Goal: Answer question/provide support: Answer question/provide support

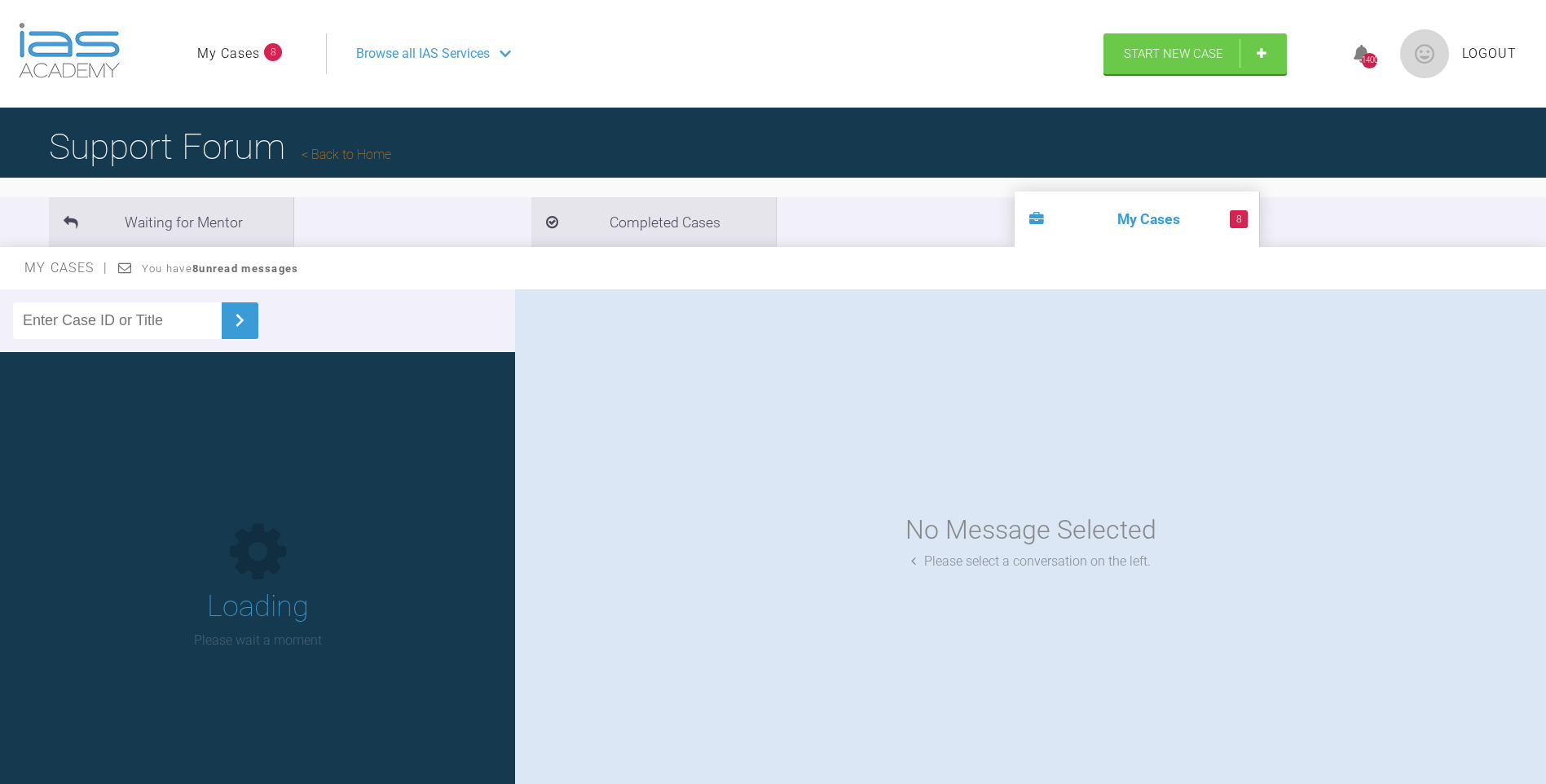
click at [228, 61] on link "My Cases" at bounding box center [229, 54] width 63 height 22
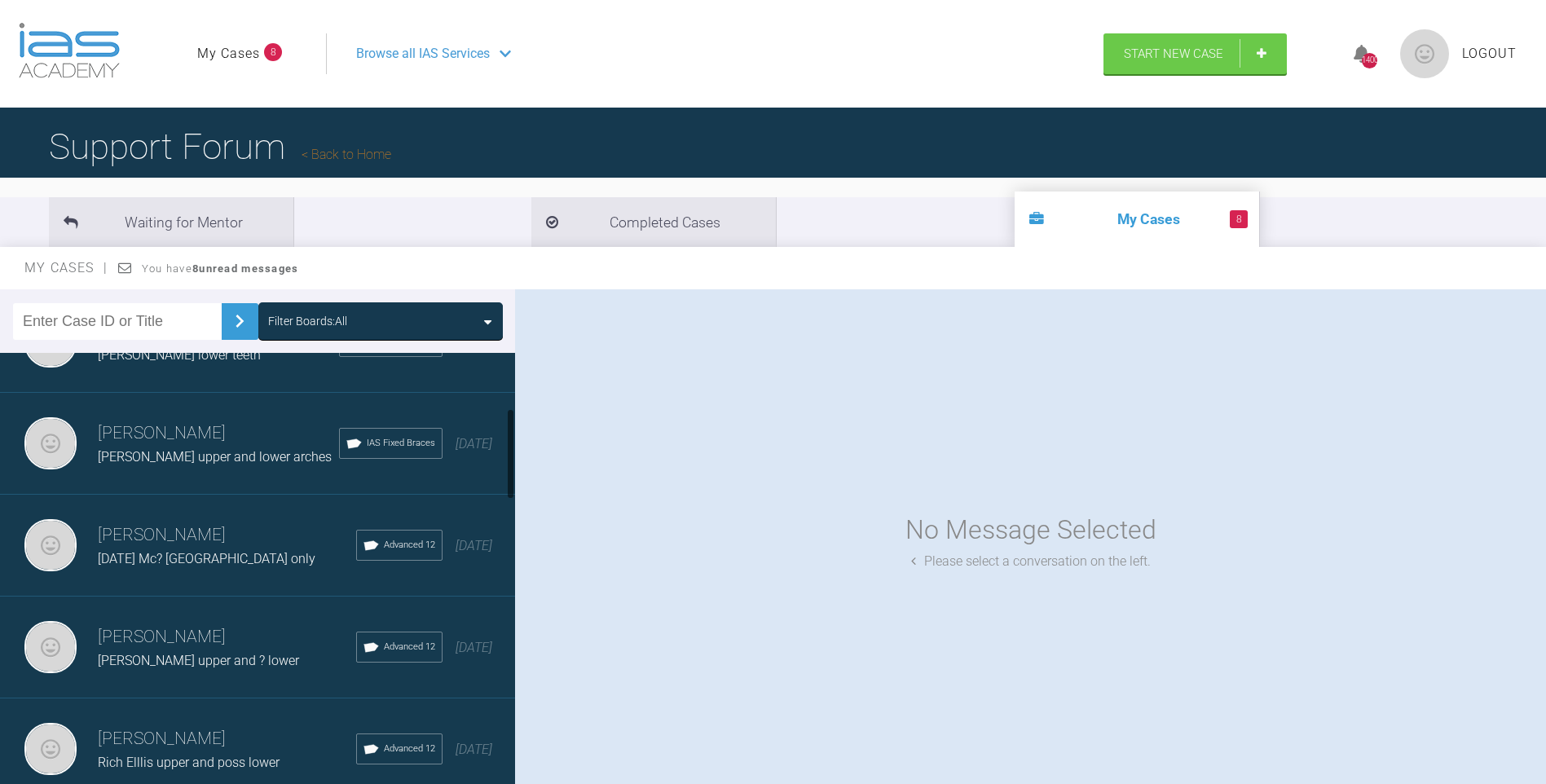
scroll to position [270, 0]
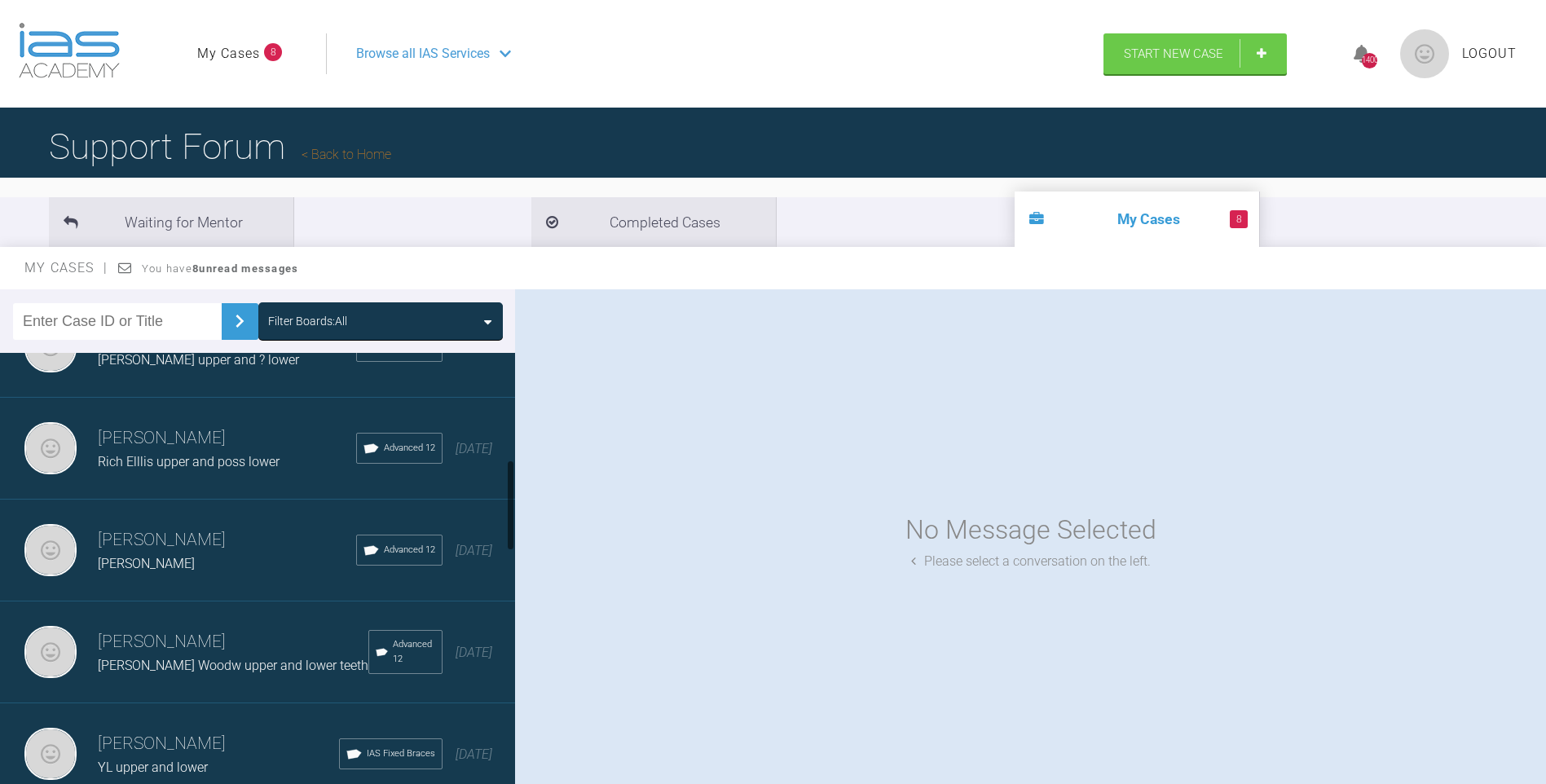
drag, startPoint x: 511, startPoint y: 398, endPoint x: 515, endPoint y: 518, distance: 120.1
click at [515, 518] on div at bounding box center [511, 572] width 9 height 438
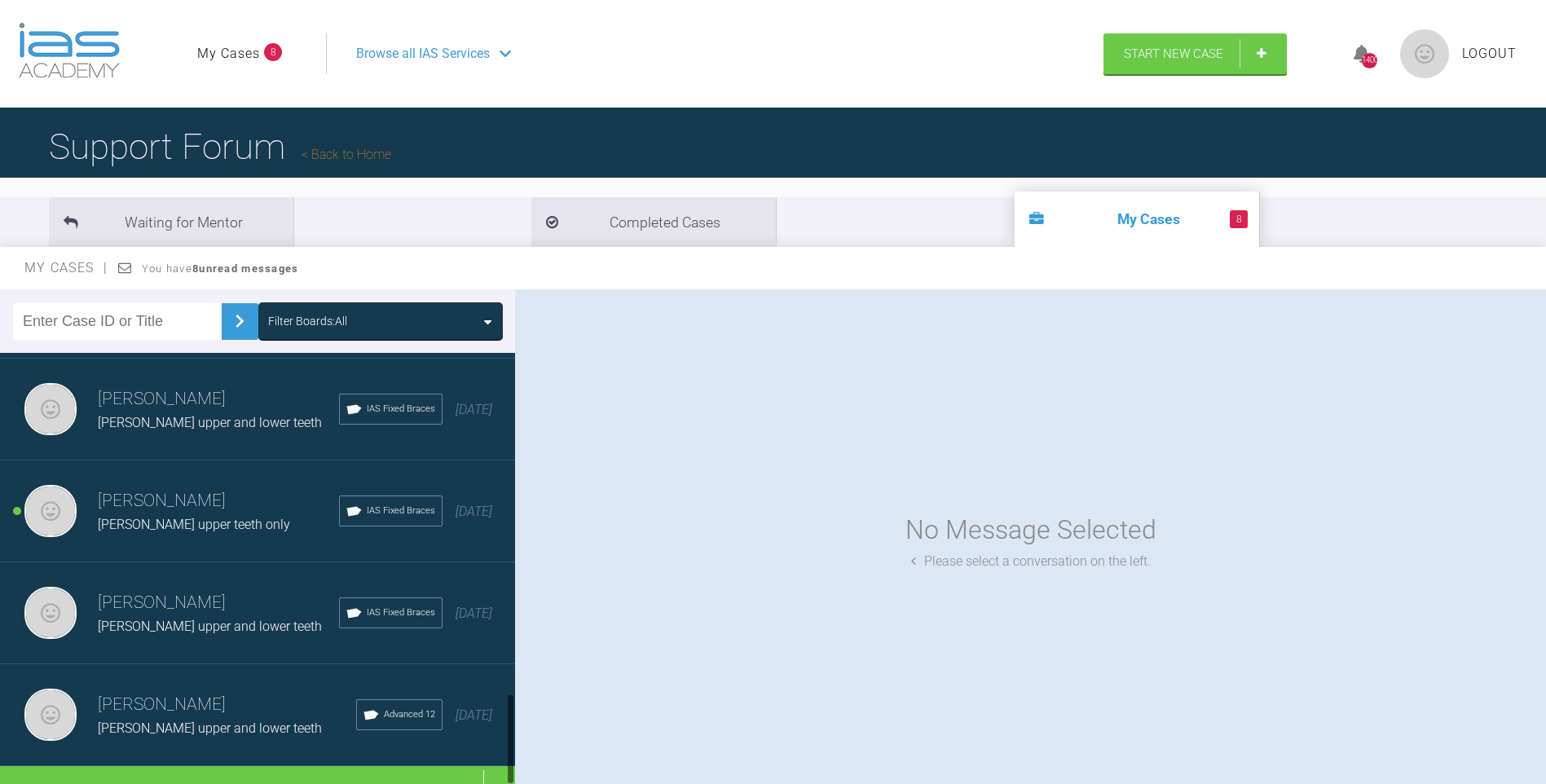
scroll to position [1649, 0]
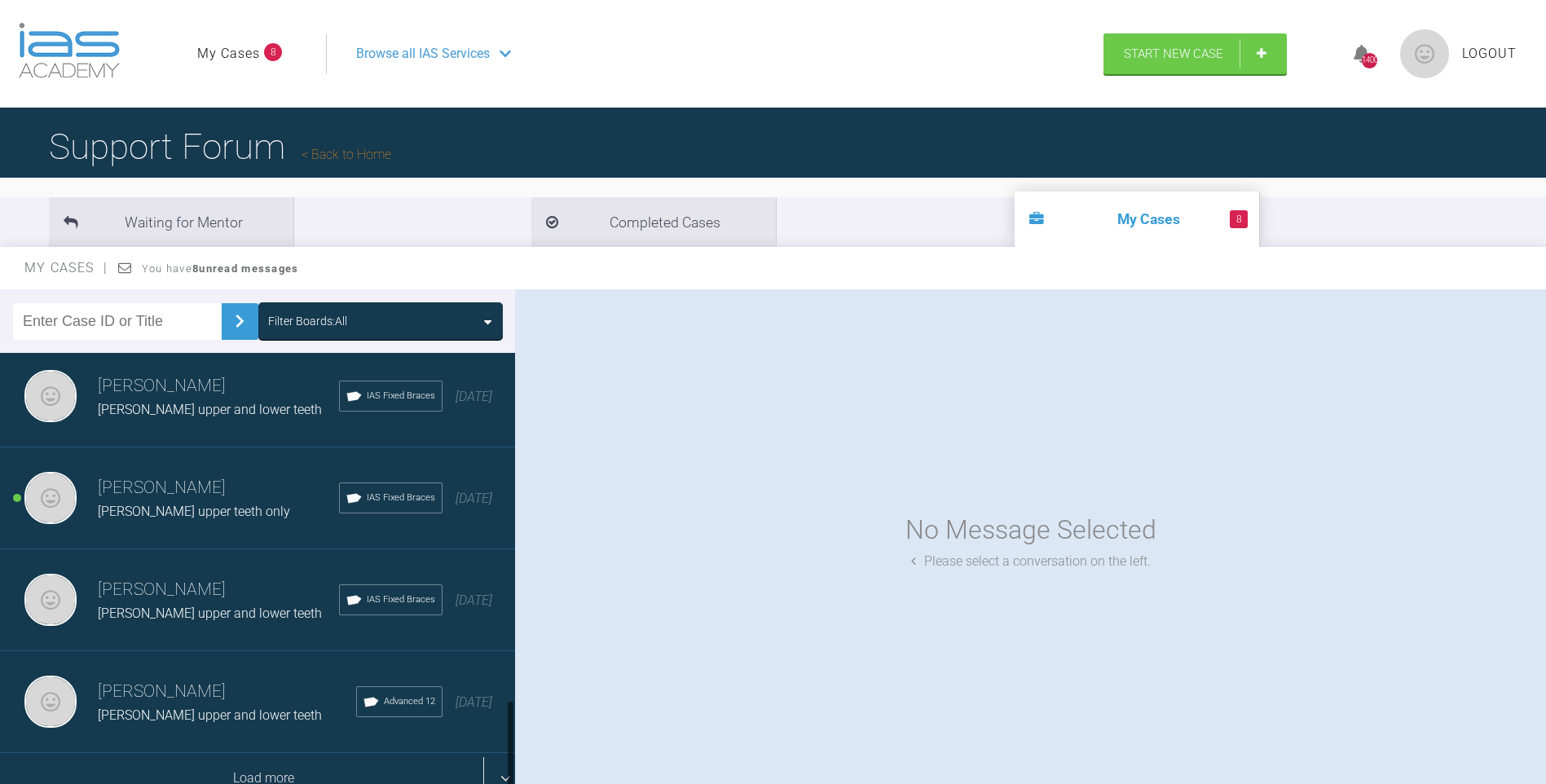
drag, startPoint x: 512, startPoint y: 502, endPoint x: 379, endPoint y: 743, distance: 275.3
click at [512, 757] on div at bounding box center [511, 745] width 5 height 91
click at [293, 753] on div "Load more" at bounding box center [264, 779] width 528 height 50
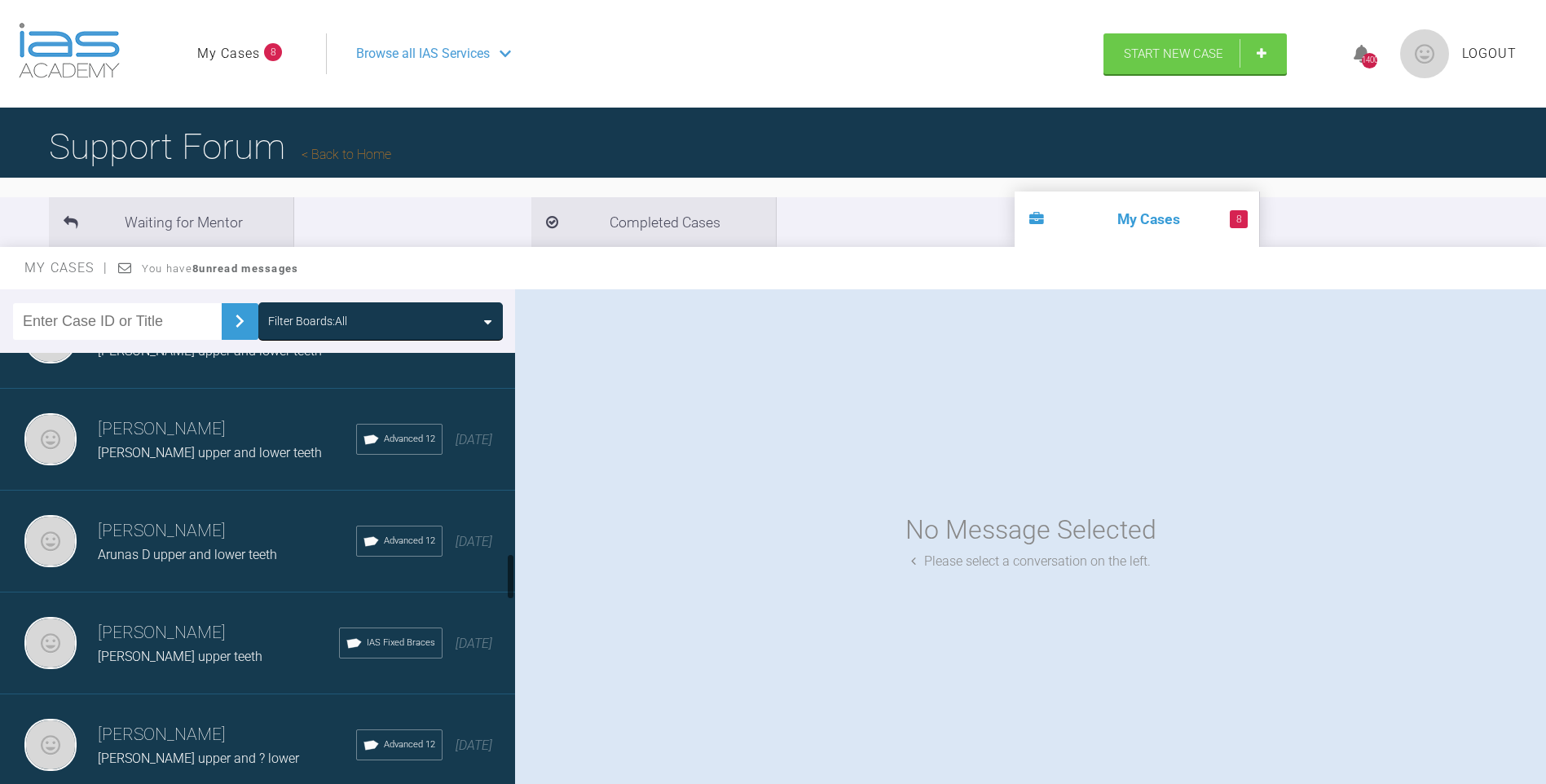
scroll to position [1915, 0]
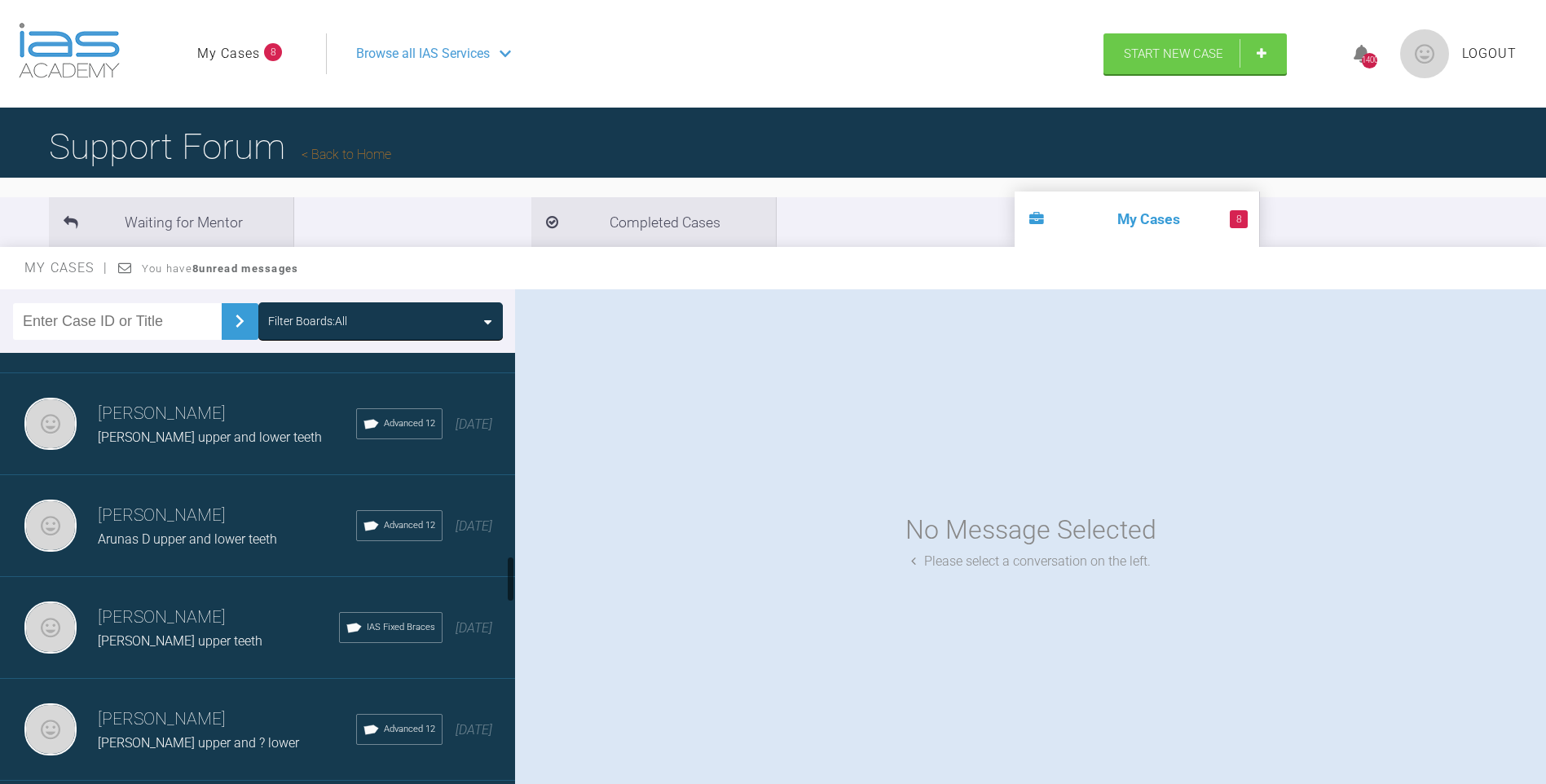
drag, startPoint x: 512, startPoint y: 538, endPoint x: 514, endPoint y: 565, distance: 27.1
click at [514, 565] on div at bounding box center [511, 572] width 9 height 438
click at [204, 637] on span "[PERSON_NAME] upper teeth" at bounding box center [180, 640] width 165 height 15
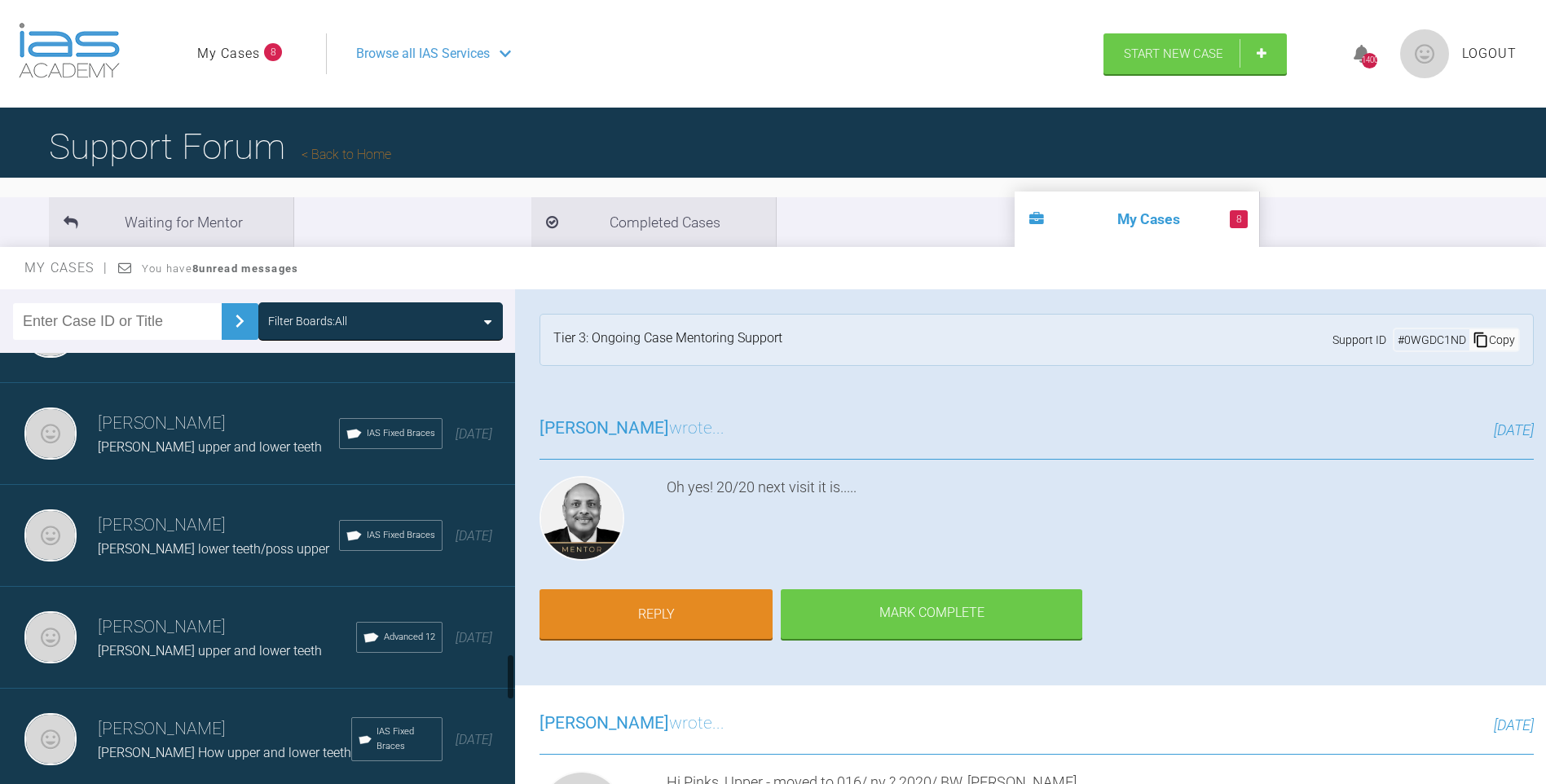
scroll to position [2830, 0]
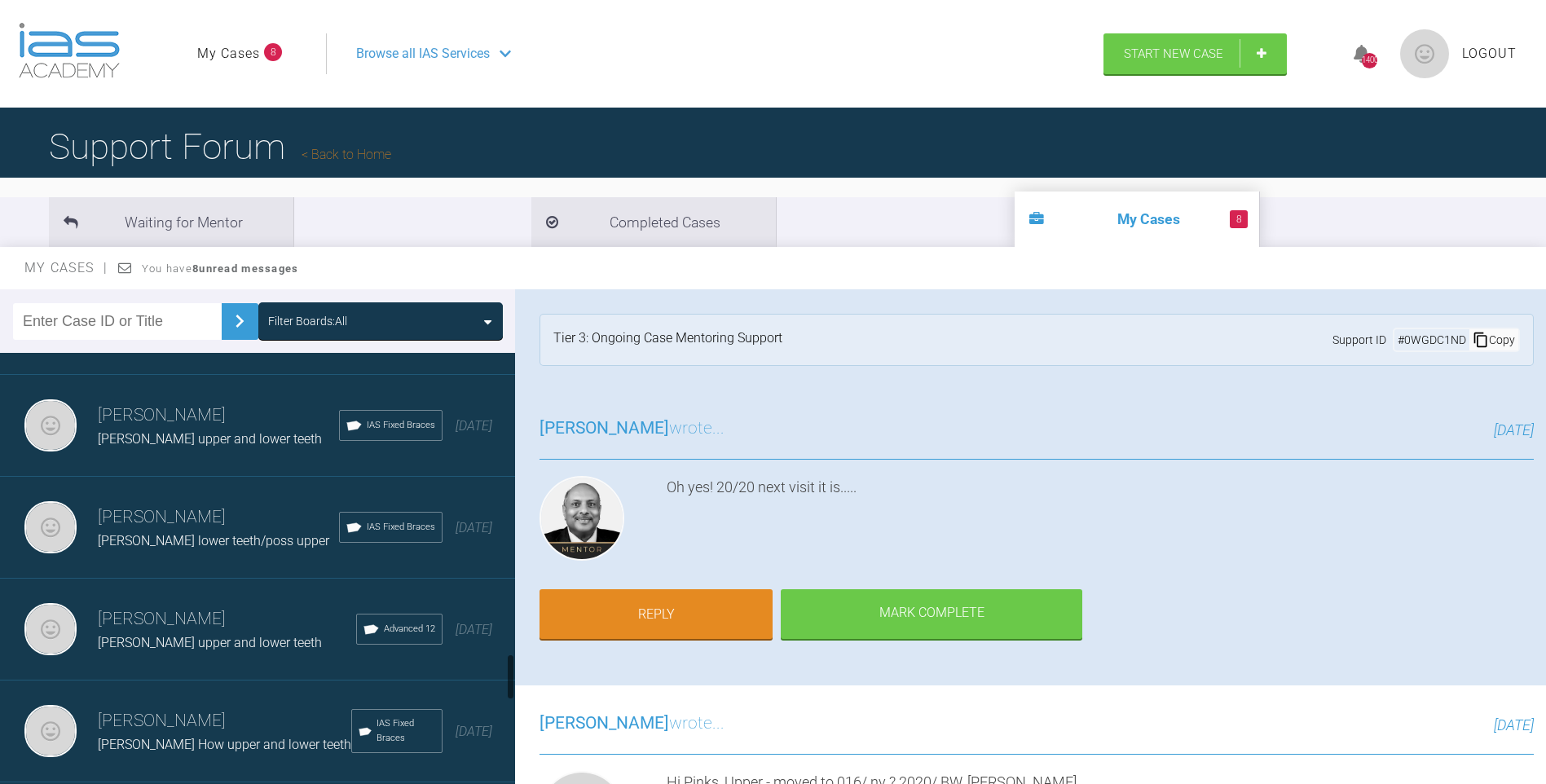
drag, startPoint x: 512, startPoint y: 574, endPoint x: 512, endPoint y: 671, distance: 97.0
click at [512, 671] on div at bounding box center [511, 677] width 5 height 47
click at [203, 608] on h3 "[PERSON_NAME]" at bounding box center [227, 619] width 258 height 28
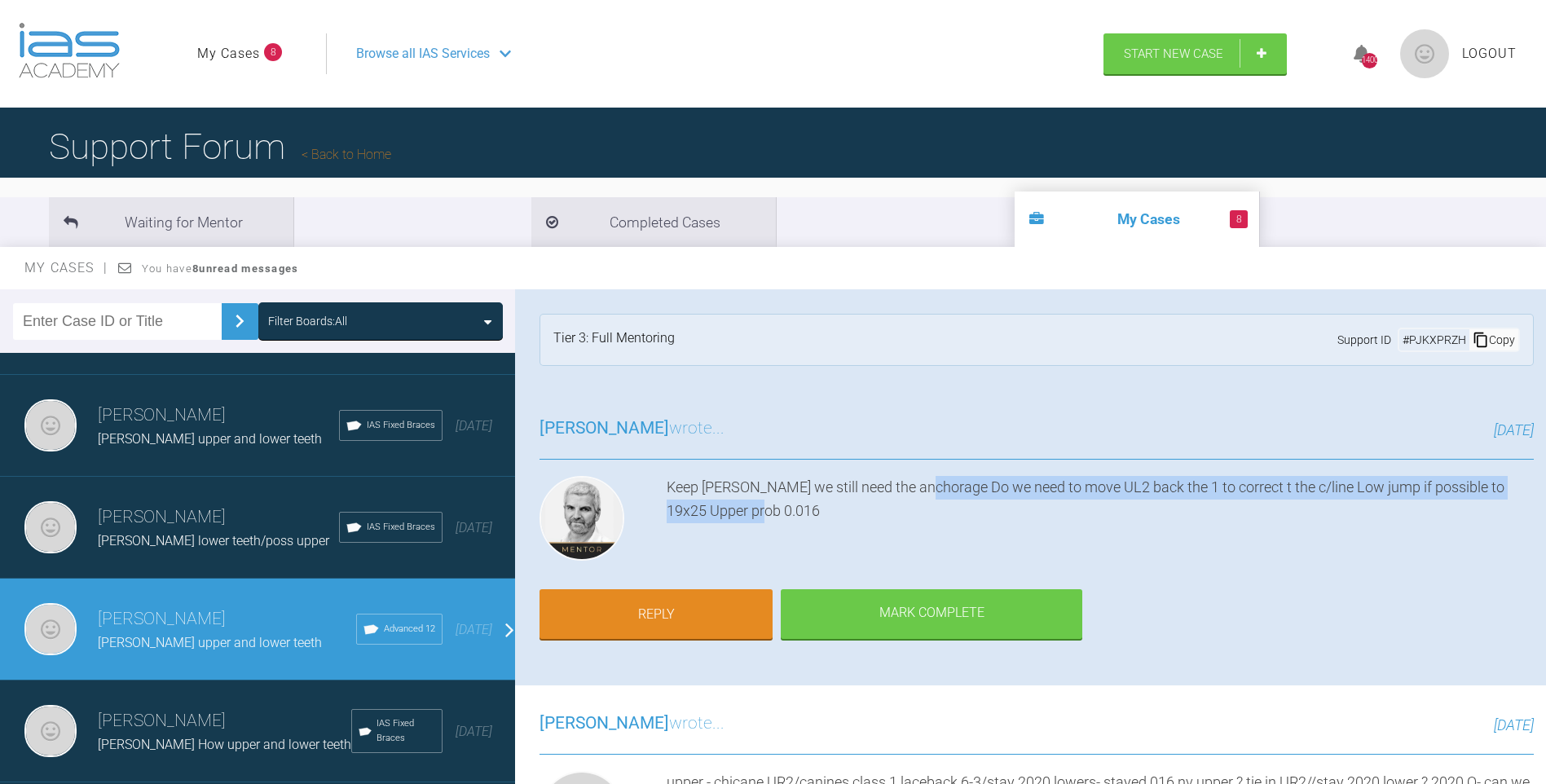
drag, startPoint x: 926, startPoint y: 486, endPoint x: 921, endPoint y: 519, distance: 33.4
click at [921, 519] on div "Keep [PERSON_NAME] we still need the anchorage Do we need to move UL2 back the …" at bounding box center [1100, 521] width 867 height 91
copy div "Do we need to move UL2 back the 1 to correct t the c/line Low jump if possible …"
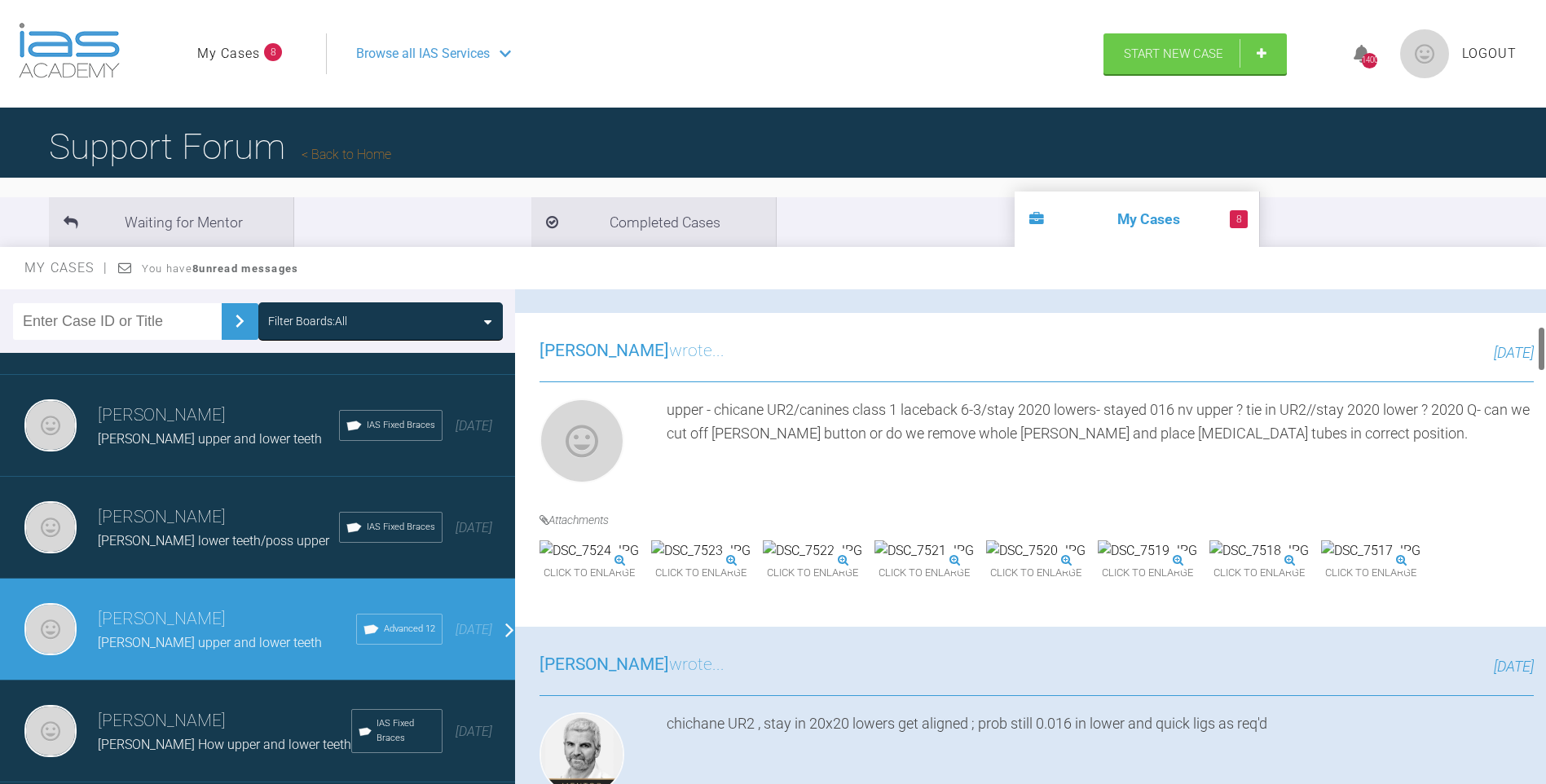
scroll to position [400, 0]
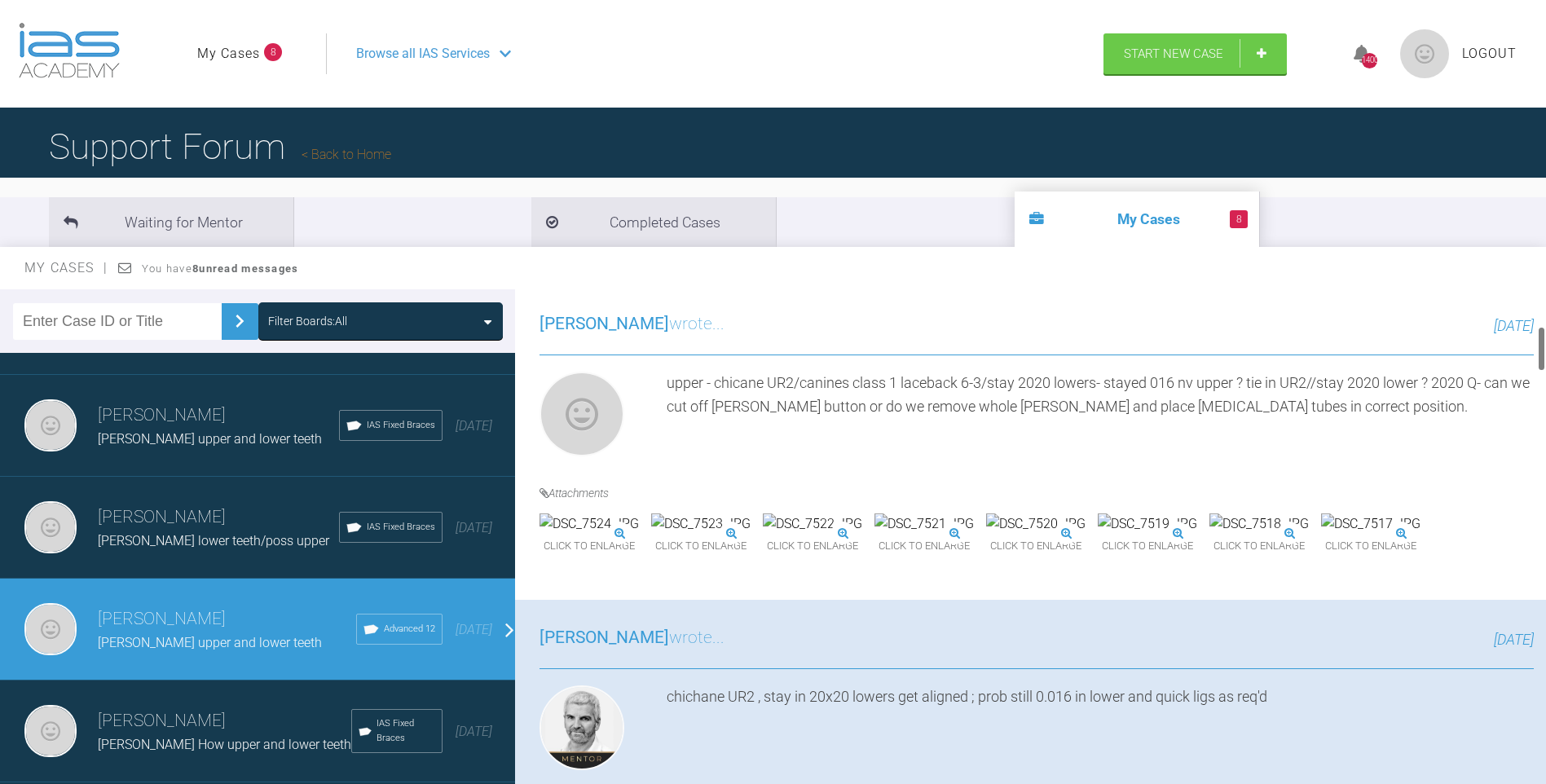
drag, startPoint x: 1543, startPoint y: 314, endPoint x: 1545, endPoint y: 350, distance: 36.1
click at [1545, 350] on div at bounding box center [1541, 540] width 9 height 502
drag, startPoint x: 1545, startPoint y: 345, endPoint x: 1545, endPoint y: 354, distance: 9.0
click at [1545, 354] on div at bounding box center [1541, 540] width 9 height 502
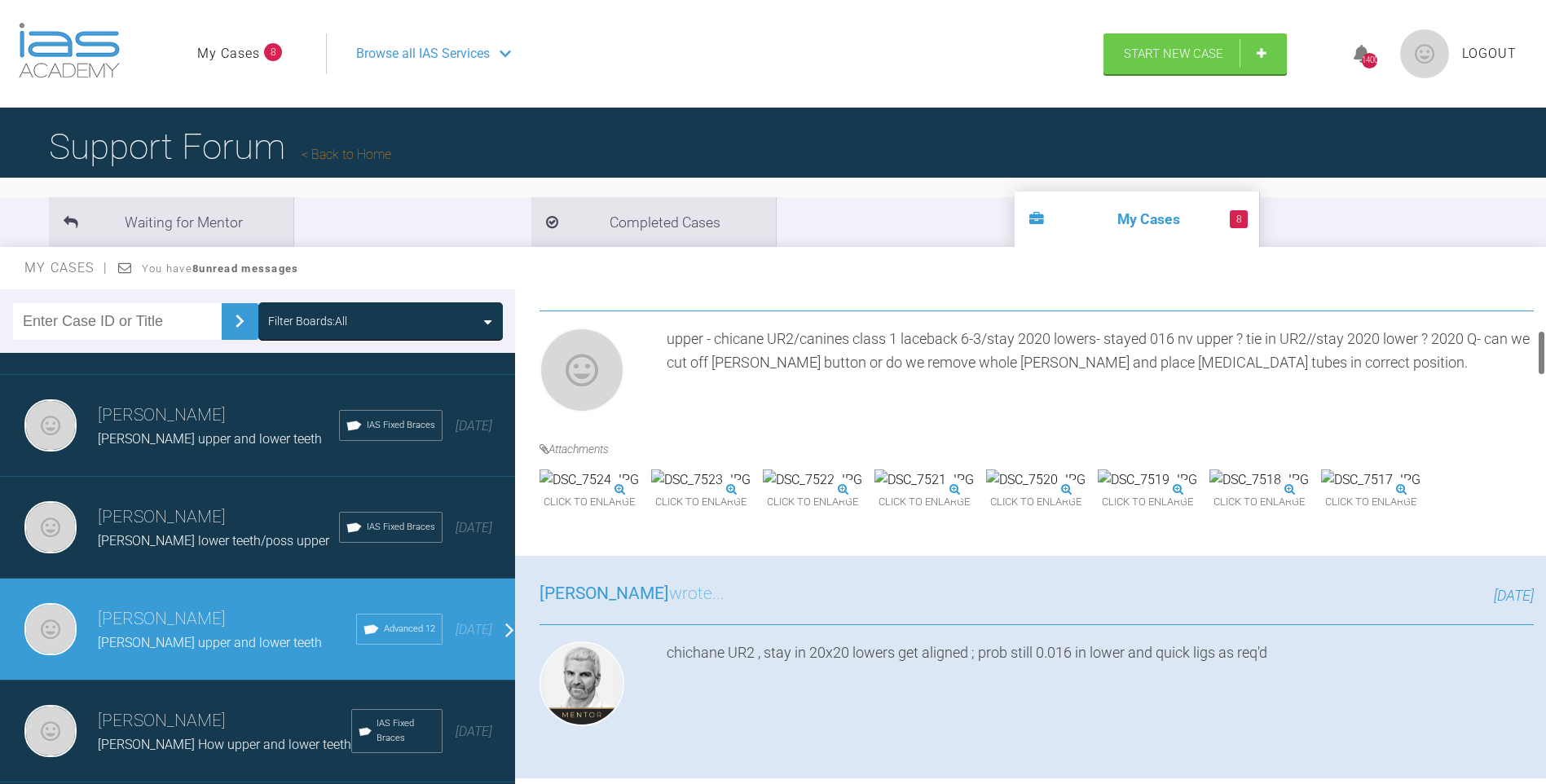
scroll to position [435, 0]
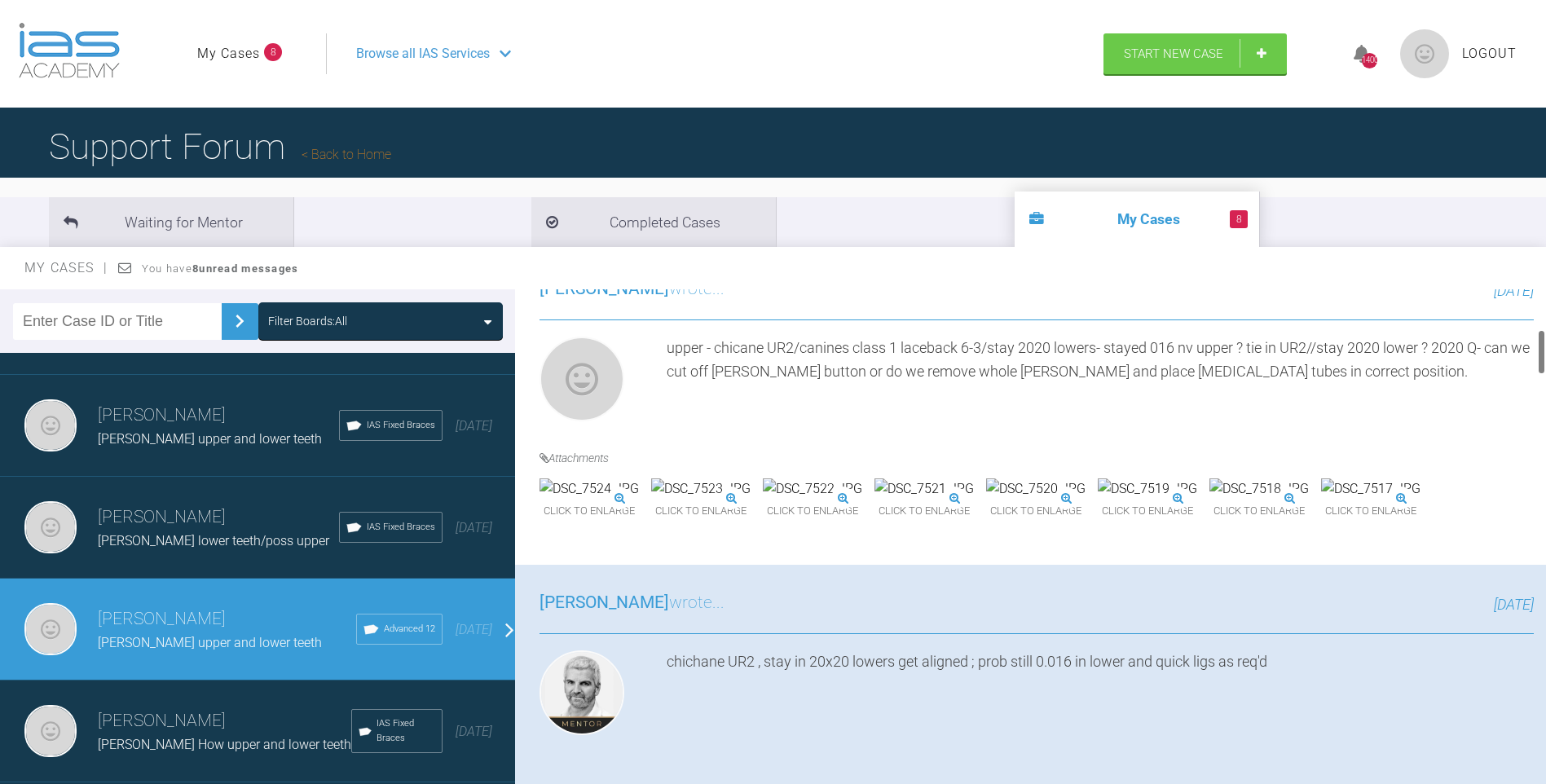
click at [1542, 346] on div at bounding box center [1541, 352] width 5 height 46
click at [1541, 352] on div at bounding box center [1541, 352] width 5 height 46
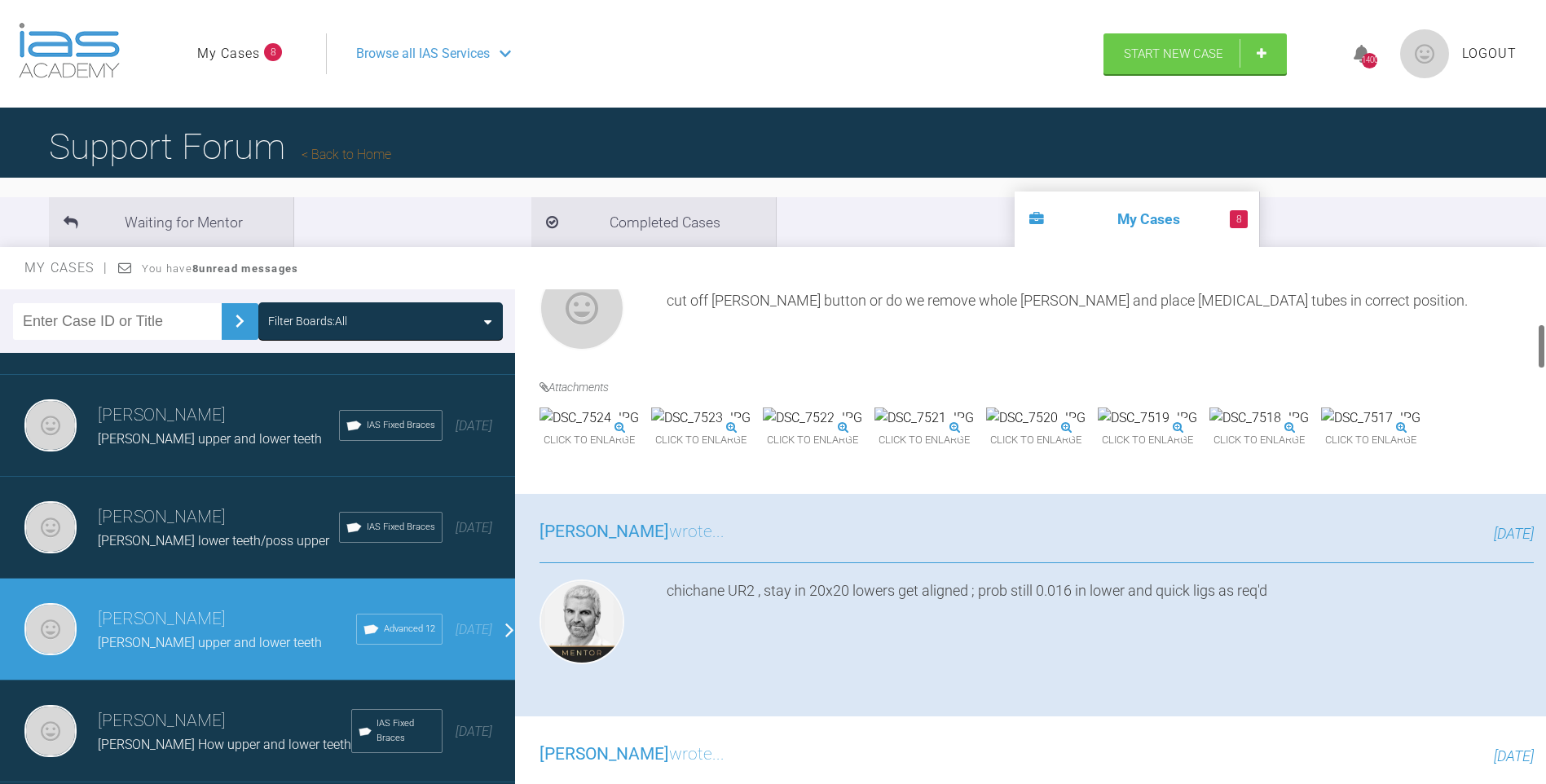
scroll to position [577, 0]
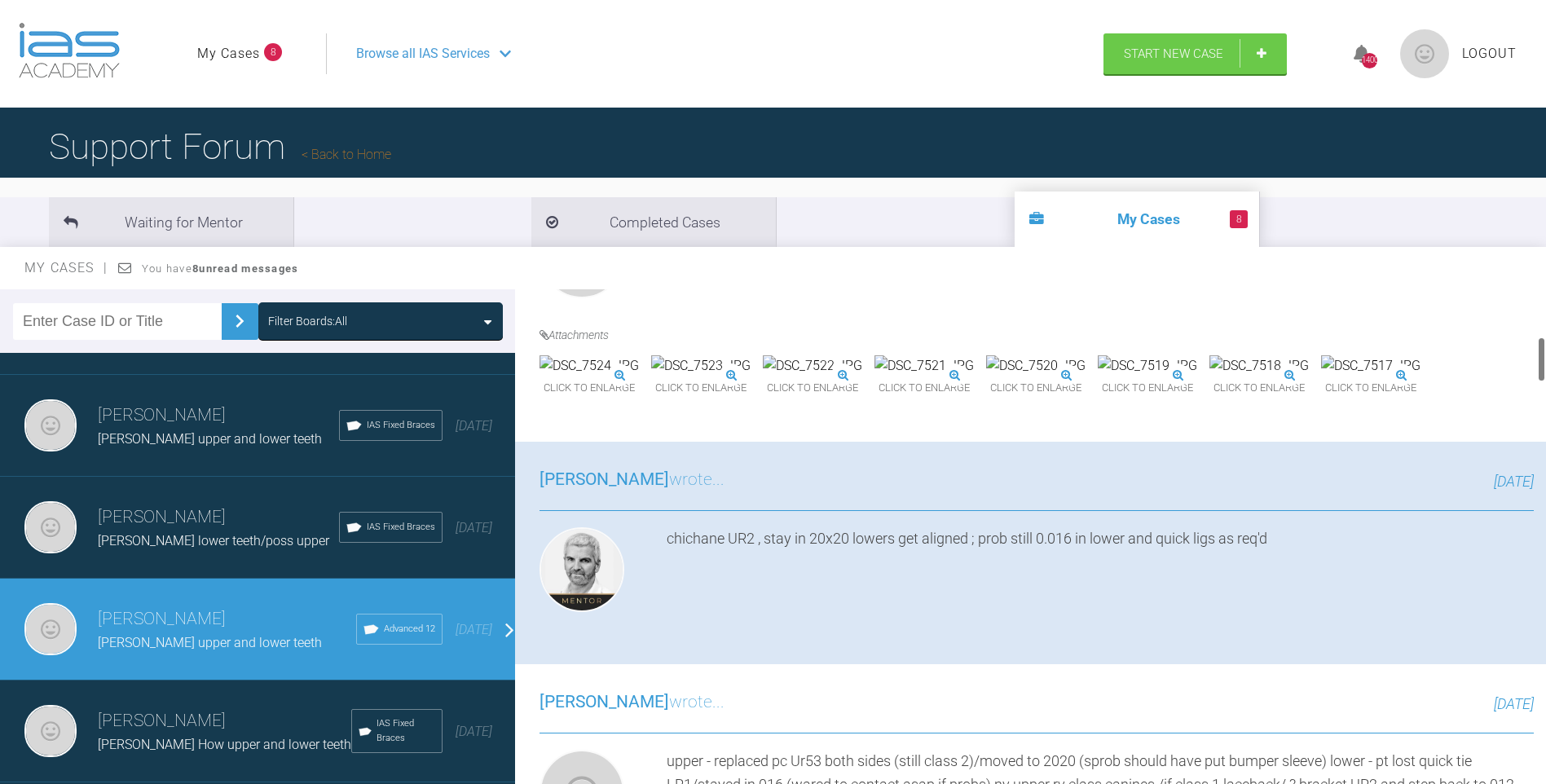
drag, startPoint x: 1541, startPoint y: 352, endPoint x: 1465, endPoint y: 393, distance: 86.4
click at [1537, 365] on div at bounding box center [1541, 540] width 9 height 502
